Goal: Transaction & Acquisition: Download file/media

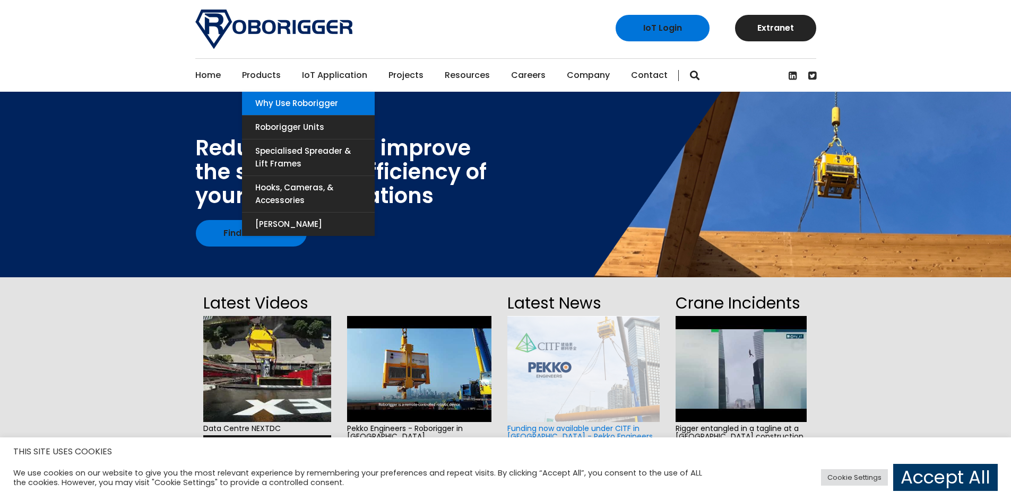
click at [261, 96] on link "Why use Roborigger" at bounding box center [308, 103] width 133 height 23
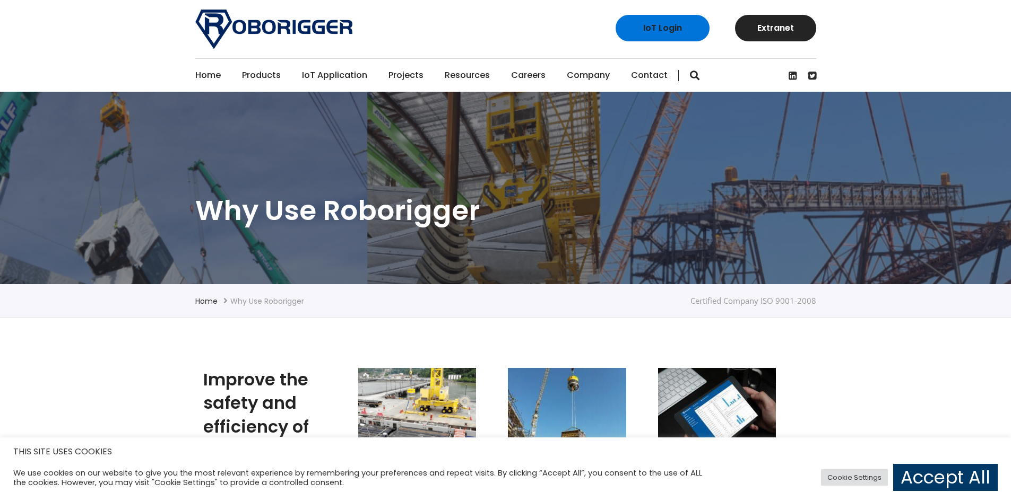
scroll to position [248, 0]
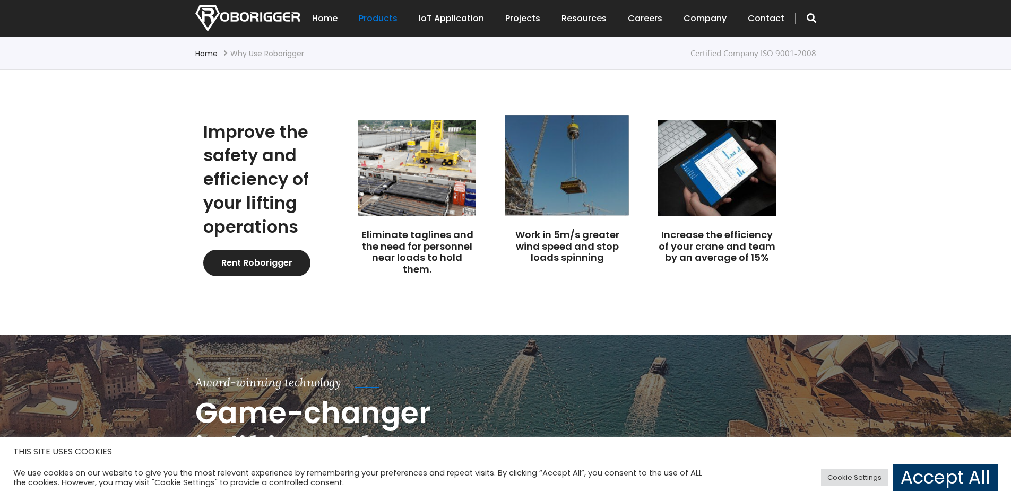
click at [578, 189] on img at bounding box center [567, 165] width 124 height 100
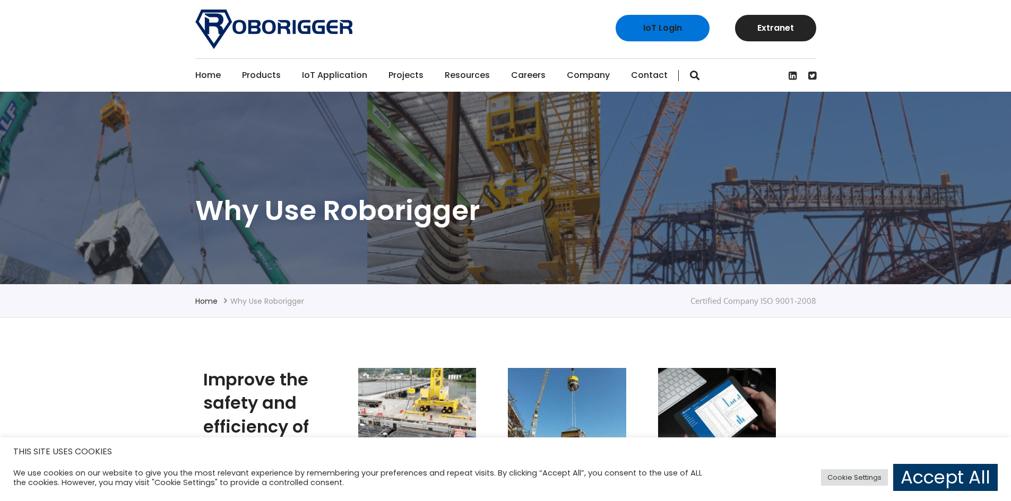
scroll to position [248, 0]
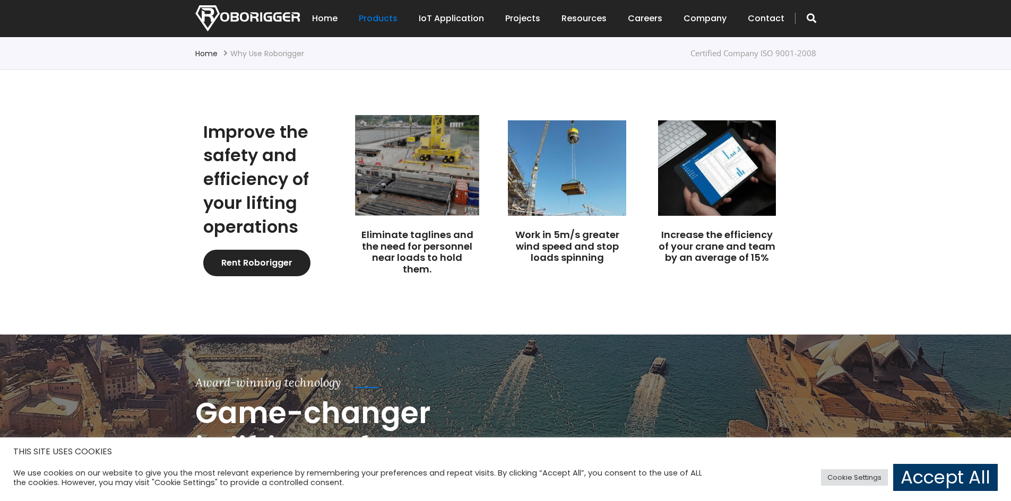
click at [397, 149] on img at bounding box center [417, 165] width 124 height 100
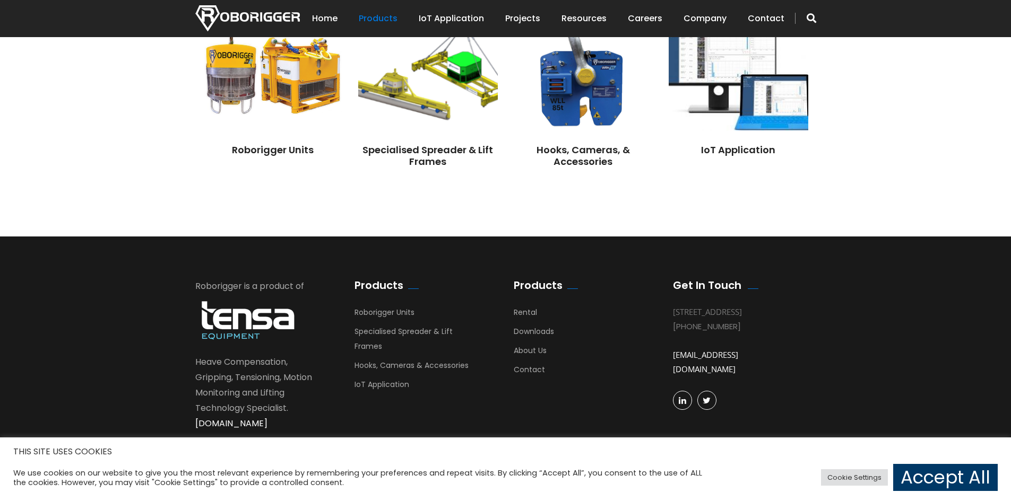
scroll to position [680, 0]
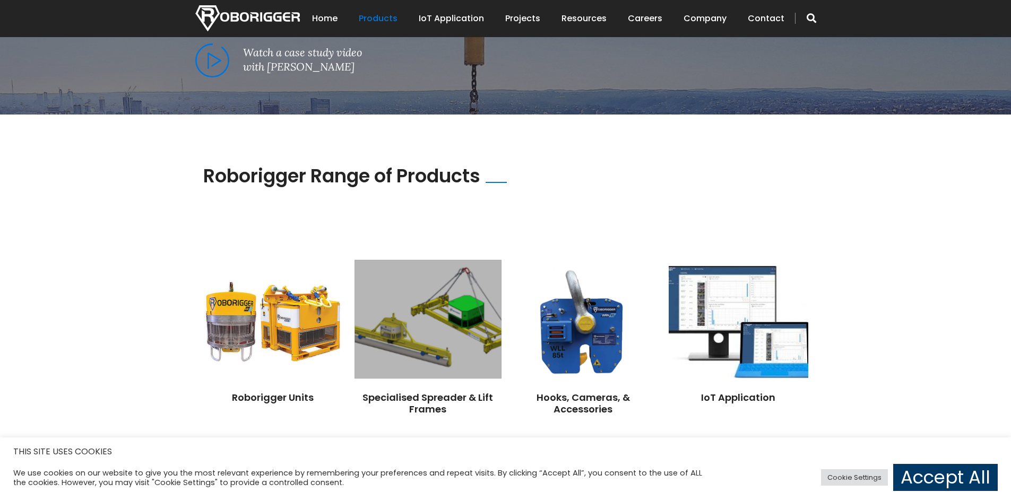
click at [418, 299] on img at bounding box center [427, 320] width 146 height 119
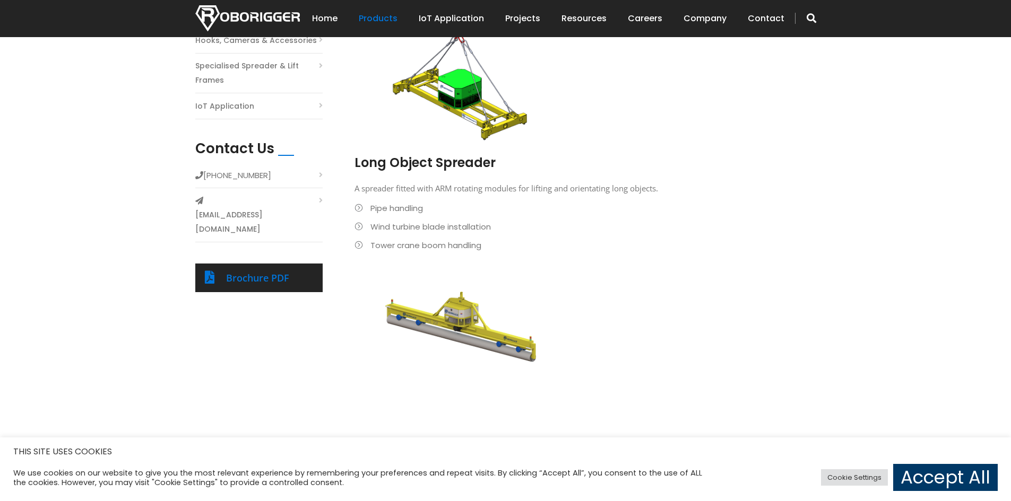
scroll to position [373, 0]
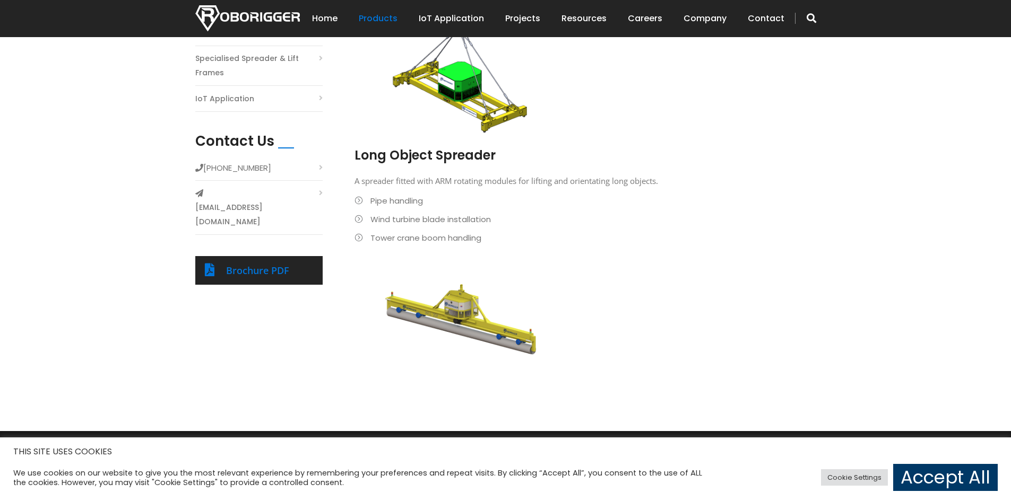
drag, startPoint x: 440, startPoint y: 238, endPoint x: 439, endPoint y: 258, distance: 19.7
click at [259, 264] on link "Brochure PDF" at bounding box center [257, 270] width 63 height 13
